Goal: Ask a question

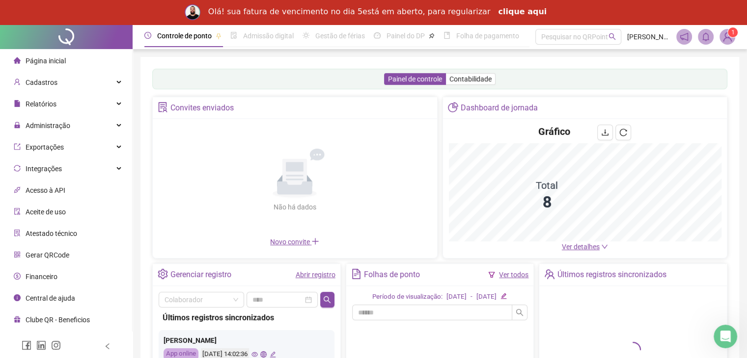
click at [501, 9] on link "clique aqui" at bounding box center [522, 12] width 49 height 11
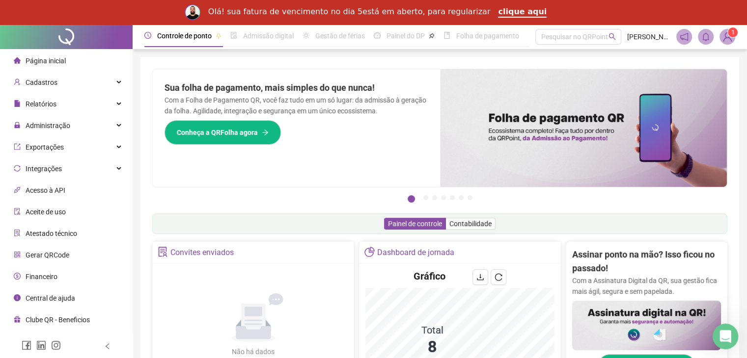
click at [720, 333] on icon "Abertura do Messenger da Intercom" at bounding box center [724, 335] width 16 height 16
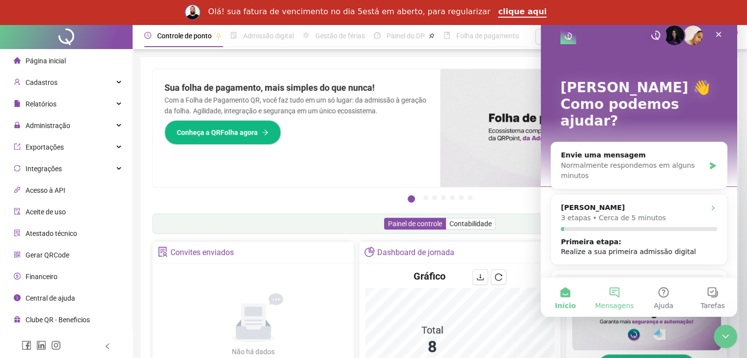
click at [615, 299] on button "Mensagens" at bounding box center [614, 297] width 49 height 39
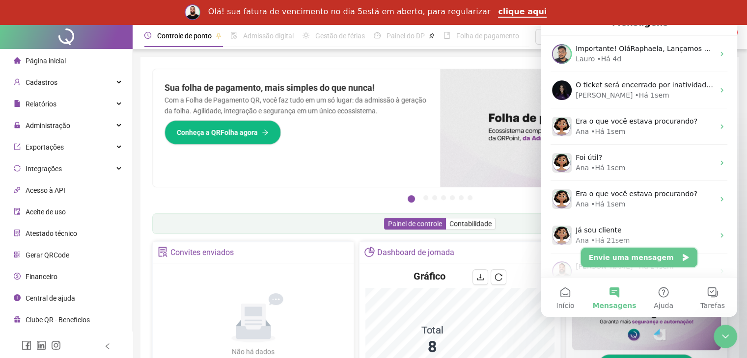
click at [620, 259] on button "Envie uma mensagem" at bounding box center [639, 258] width 116 height 20
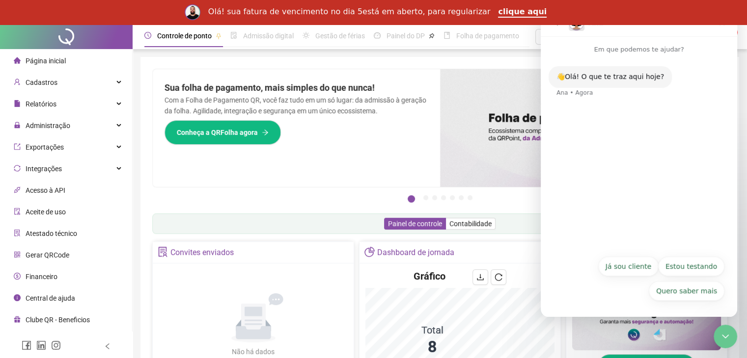
click at [618, 259] on button "Já sou cliente" at bounding box center [628, 267] width 60 height 20
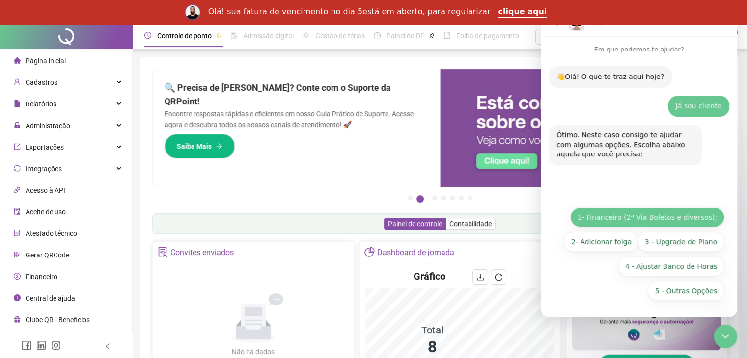
click at [631, 217] on button "1- Financeiro (2ª Via Boletos e diversos);" at bounding box center [647, 218] width 154 height 20
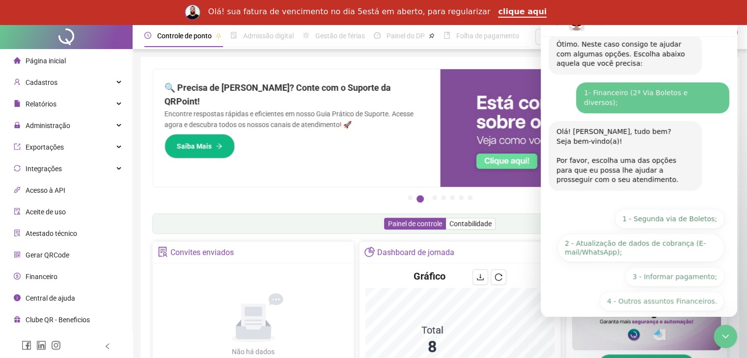
scroll to position [91, 0]
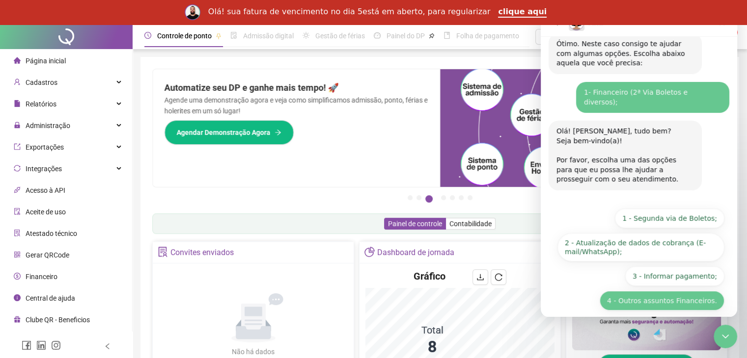
click at [648, 291] on button "4 - Outros assuntos Financeiros." at bounding box center [661, 301] width 125 height 20
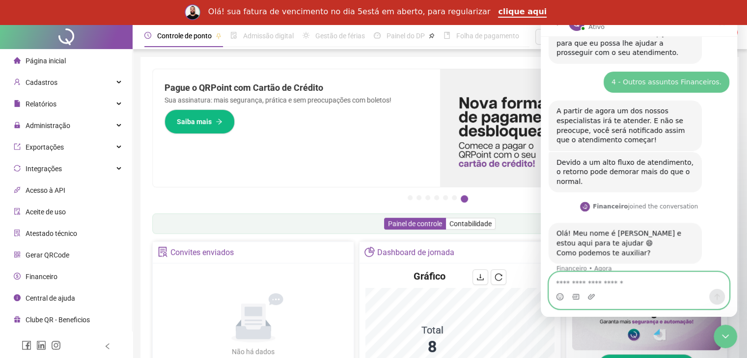
scroll to position [220, 0]
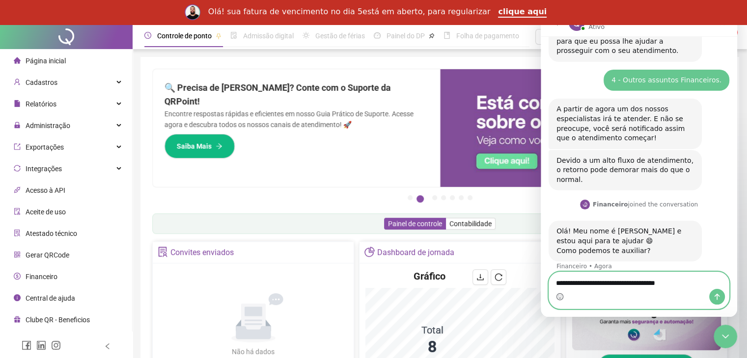
type textarea "**********"
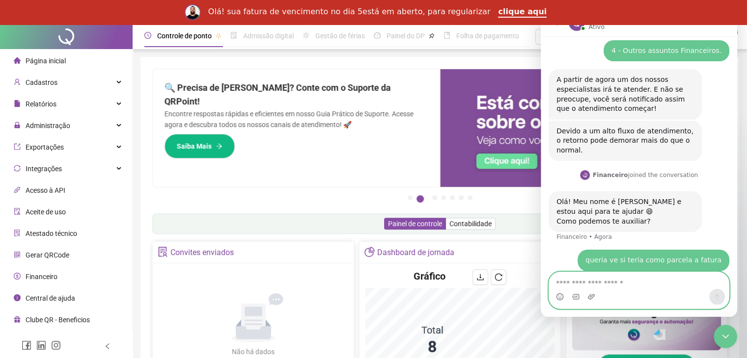
type textarea "*"
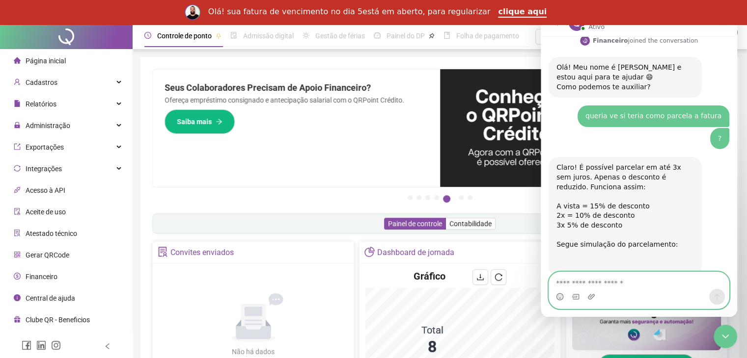
scroll to position [399, 0]
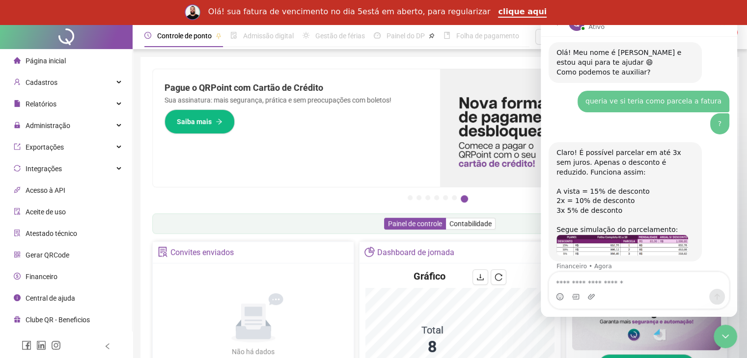
click at [596, 238] on img "Financeiro diz…" at bounding box center [622, 245] width 132 height 21
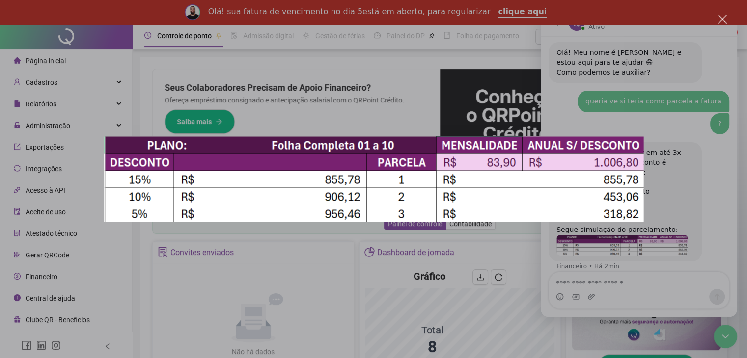
click at [620, 282] on div "Messenger da Intercom" at bounding box center [373, 179] width 747 height 358
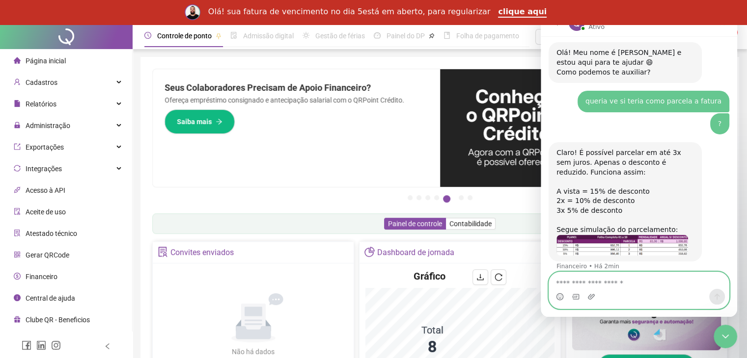
click at [614, 285] on textarea "Envie uma mensagem..." at bounding box center [639, 280] width 180 height 17
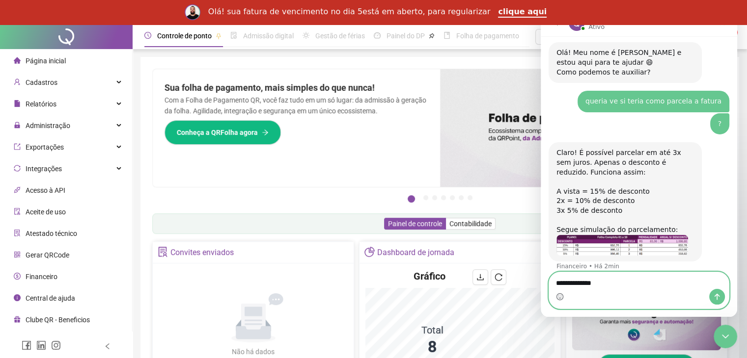
type textarea "**********"
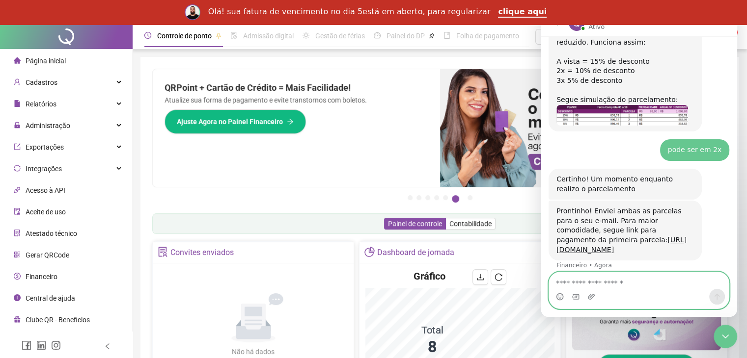
scroll to position [538, 0]
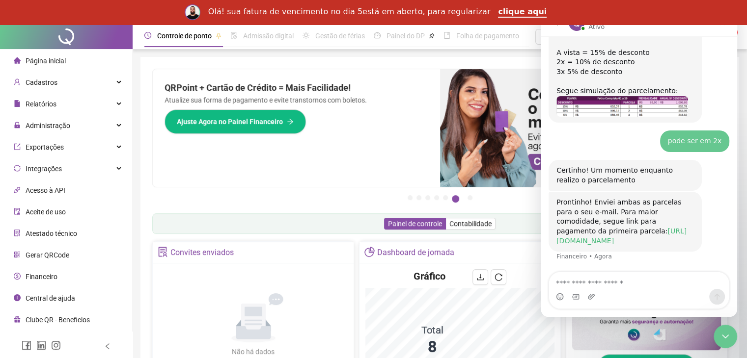
click at [635, 227] on link "[URL][DOMAIN_NAME]" at bounding box center [621, 236] width 130 height 18
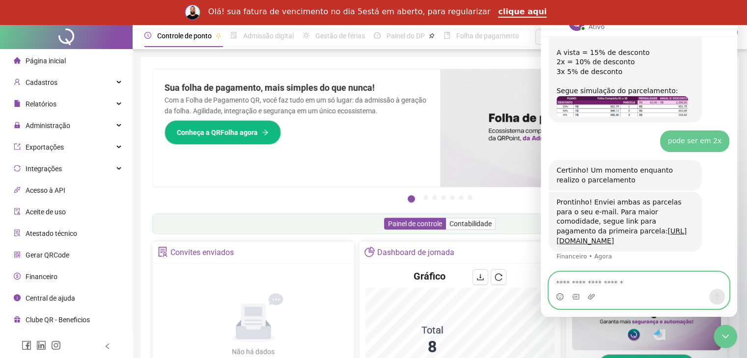
click at [596, 275] on textarea "Envie uma mensagem..." at bounding box center [639, 280] width 180 height 17
type textarea "*****"
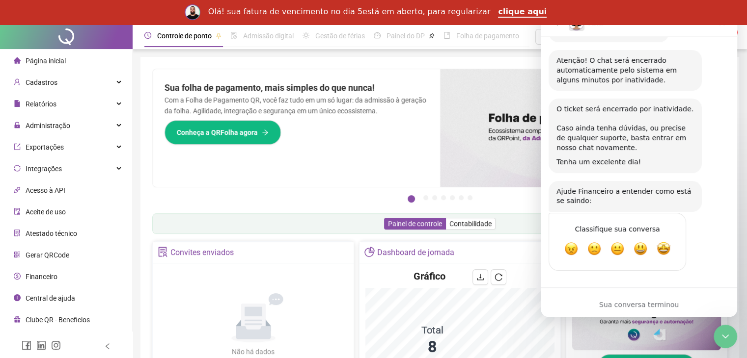
scroll to position [819, 0]
